Goal: Task Accomplishment & Management: Manage account settings

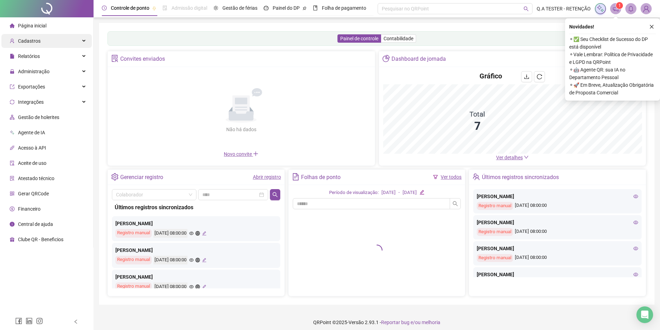
click at [55, 45] on div "Cadastros" at bounding box center [46, 41] width 90 height 14
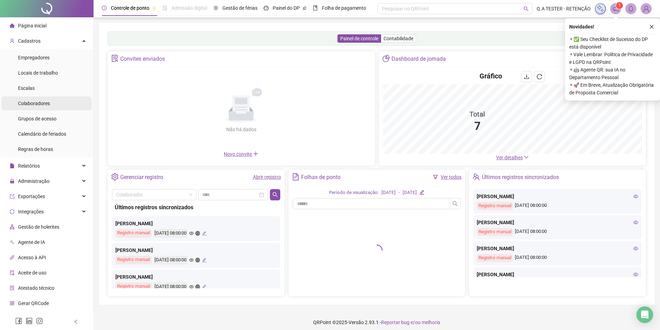
click at [38, 104] on span "Colaboradores" at bounding box center [34, 104] width 32 height 6
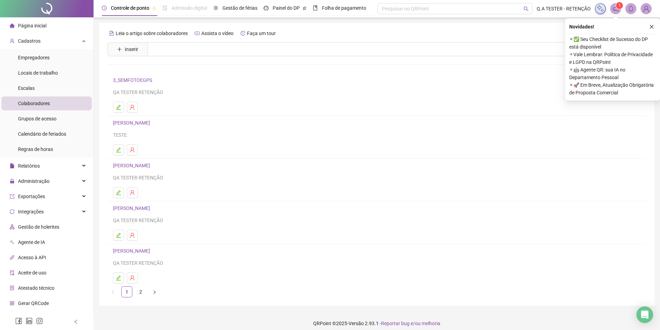
click at [141, 80] on link "3_SEMFOTOEGPS" at bounding box center [133, 80] width 41 height 6
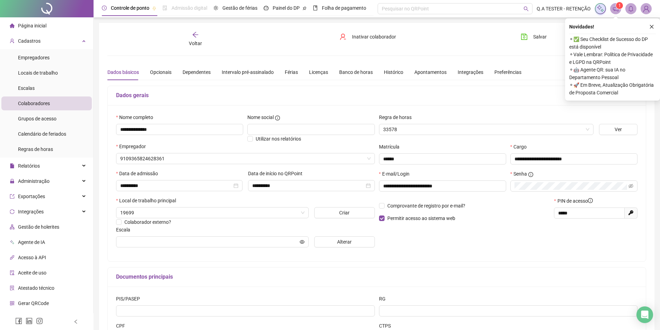
type input "**********"
click at [353, 73] on div "Banco de horas" at bounding box center [356, 72] width 34 height 8
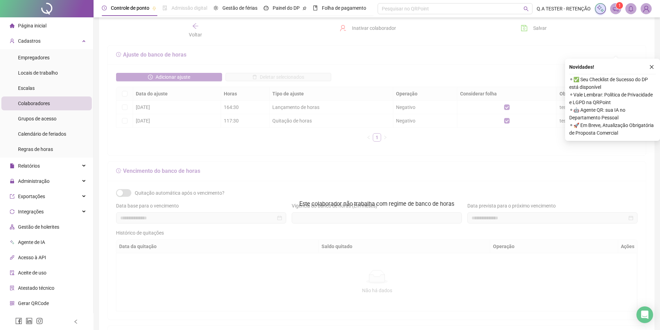
scroll to position [88, 0]
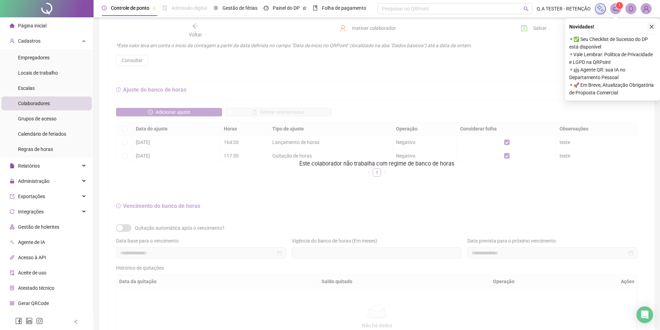
click at [649, 25] on button "button" at bounding box center [652, 27] width 8 height 8
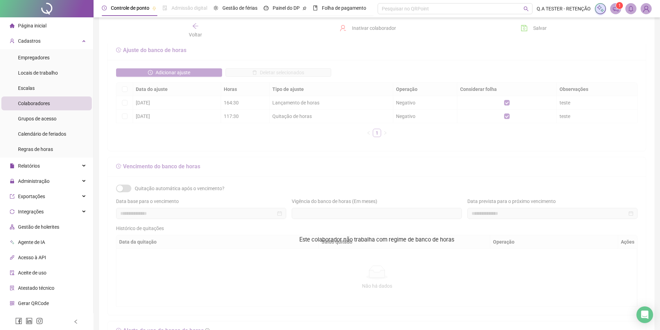
scroll to position [226, 0]
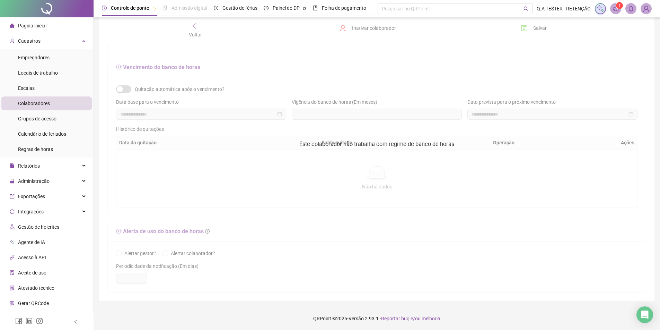
click at [375, 277] on div at bounding box center [376, 75] width 539 height 433
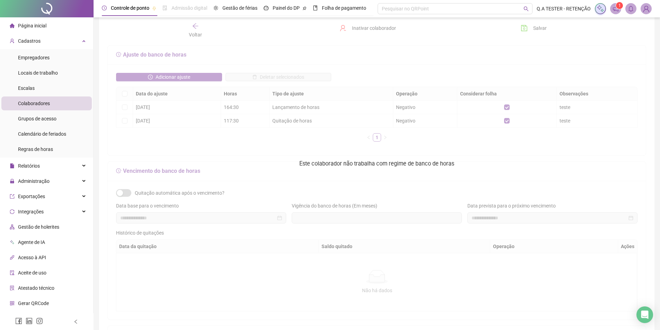
scroll to position [122, 0]
click at [640, 316] on div "Open Intercom Messenger" at bounding box center [645, 314] width 18 height 18
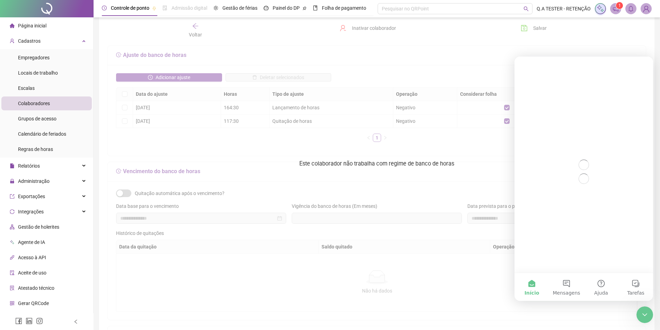
scroll to position [0, 0]
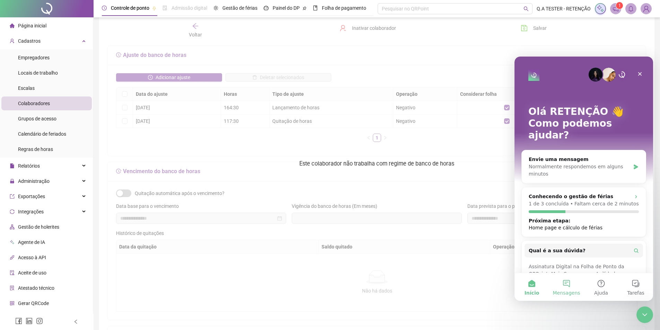
click at [567, 280] on button "Mensagens" at bounding box center [566, 287] width 35 height 28
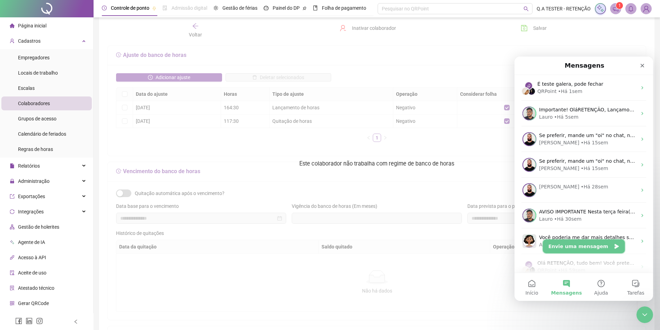
click at [570, 248] on button "Envie uma mensagem" at bounding box center [584, 246] width 82 height 14
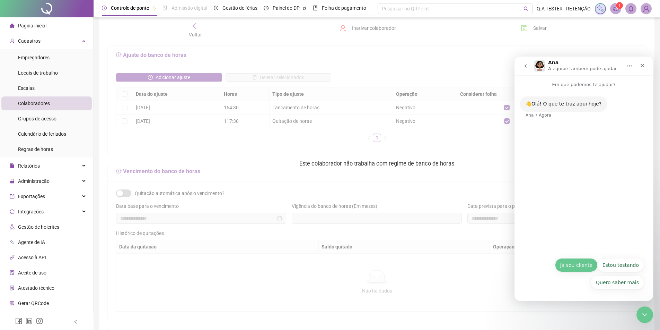
click at [589, 263] on button "Já sou cliente" at bounding box center [576, 265] width 43 height 14
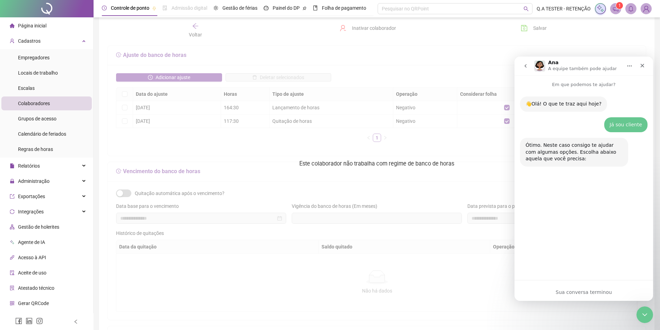
click at [581, 212] on div "👋Olá! O que te traz aqui hoje? [PERSON_NAME] • Há 26min Já sou cliente RETENÇÃO…" at bounding box center [584, 181] width 139 height 186
click at [642, 313] on icon "Encerramento do Messenger da Intercom" at bounding box center [644, 313] width 8 height 8
